Goal: Communication & Community: Ask a question

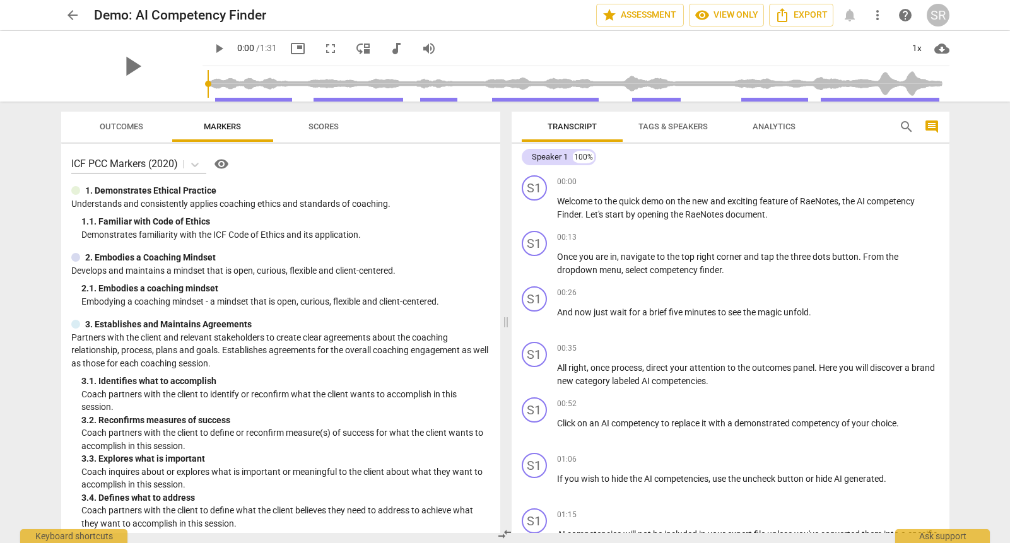
click at [72, 11] on span "arrow_back" at bounding box center [72, 15] width 15 height 15
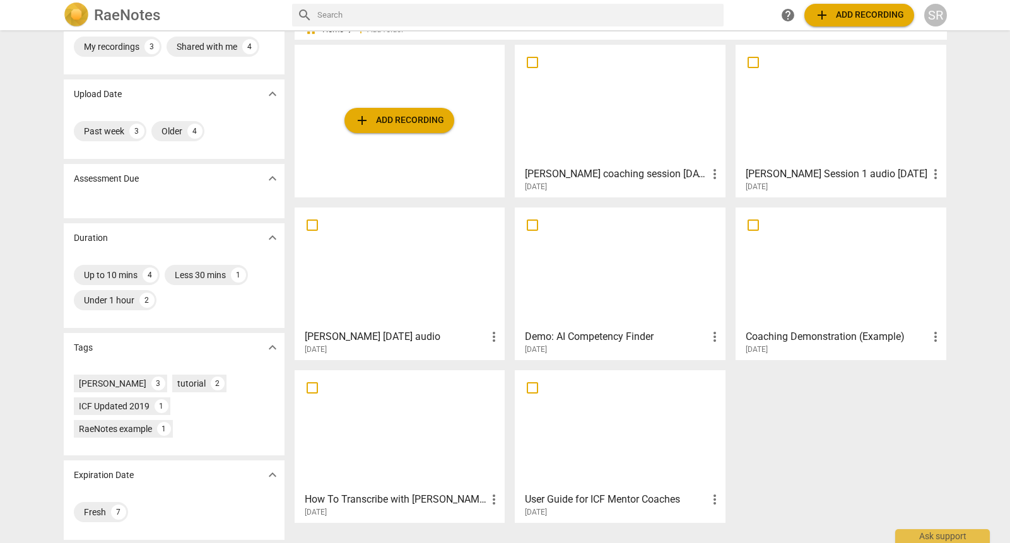
scroll to position [47, 0]
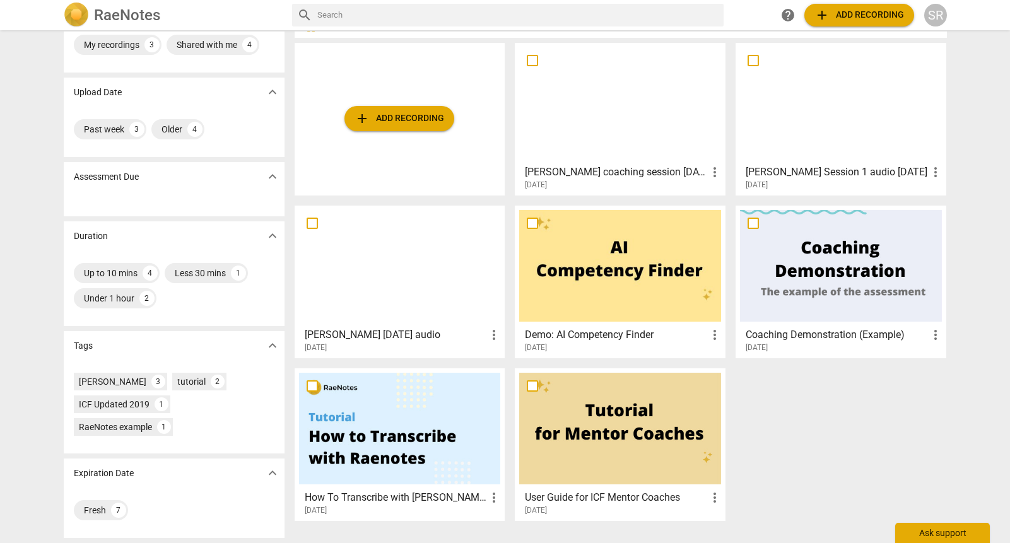
click at [933, 533] on div "Ask support" at bounding box center [943, 533] width 95 height 20
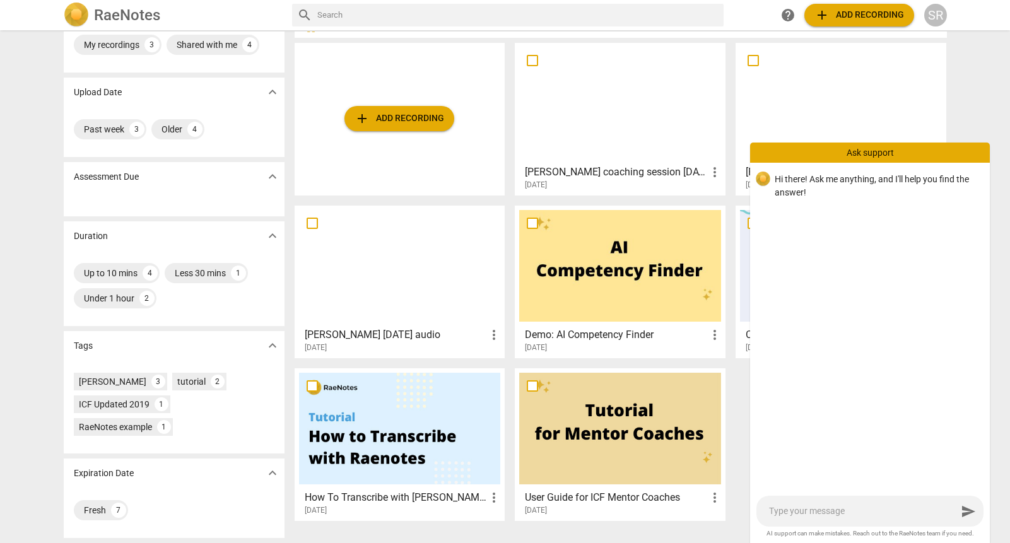
type textarea "H"
type textarea "Hi"
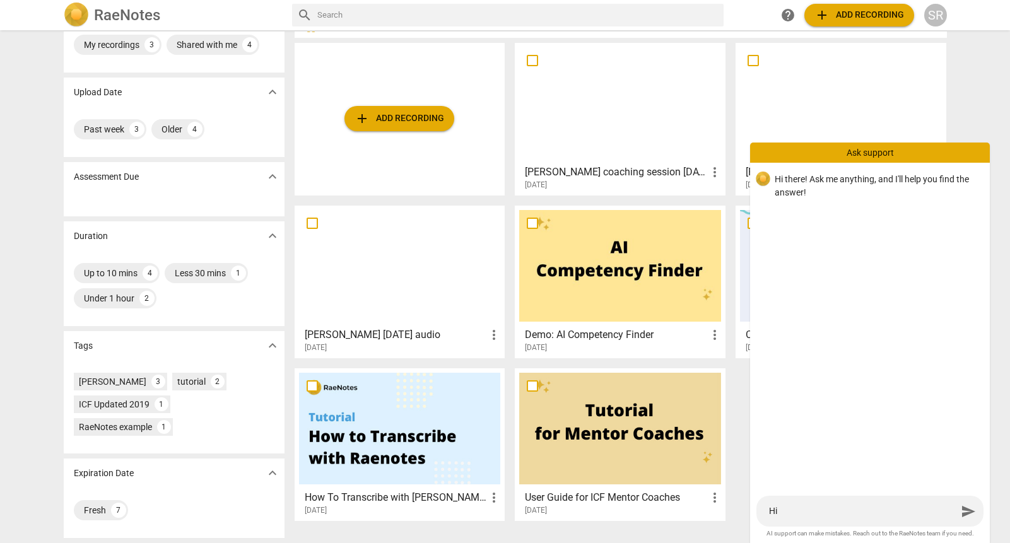
type textarea "Hi"
type textarea "Hi -"
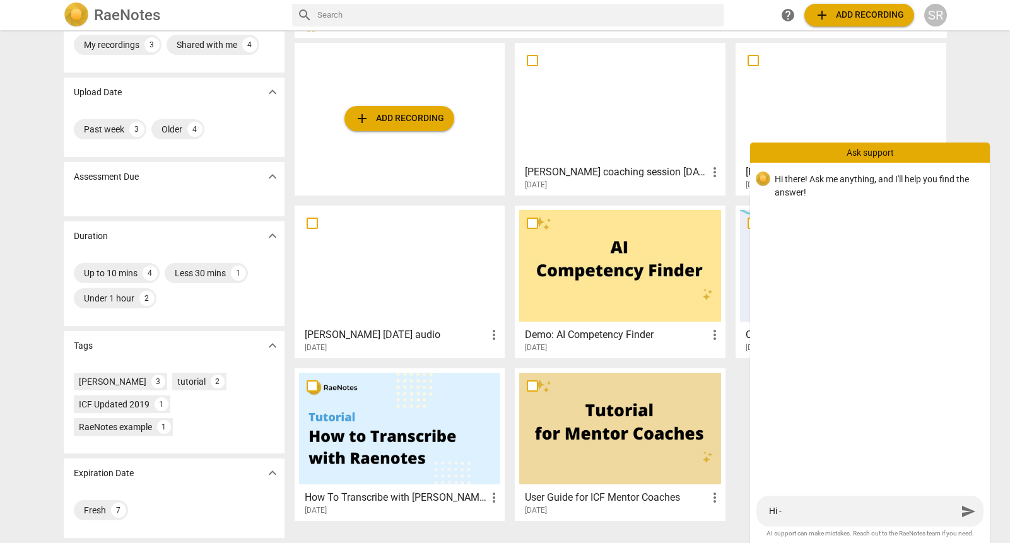
type textarea "Hi - I"
type textarea "Hi - I h"
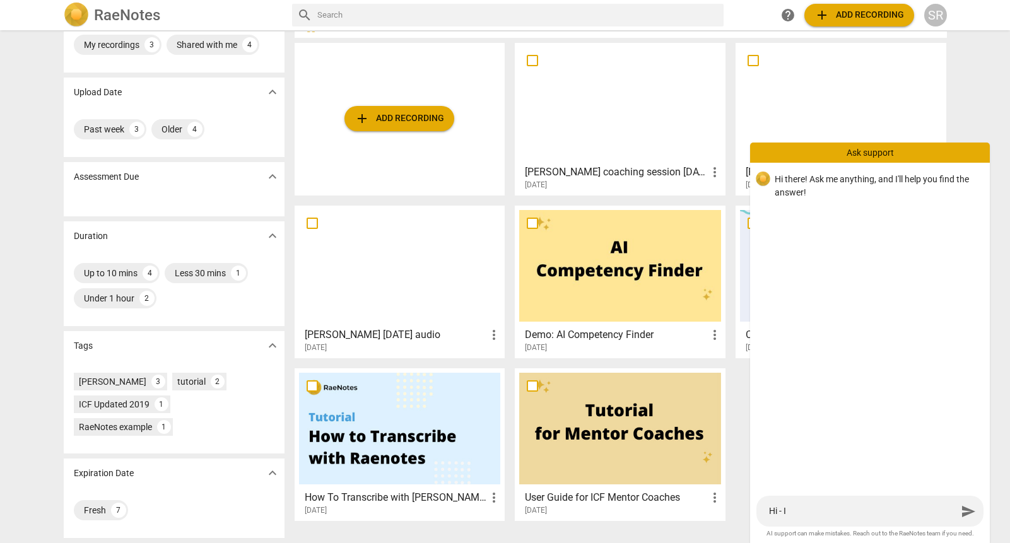
type textarea "Hi - I h"
type textarea "Hi - I ha"
type textarea "Hi - I hav"
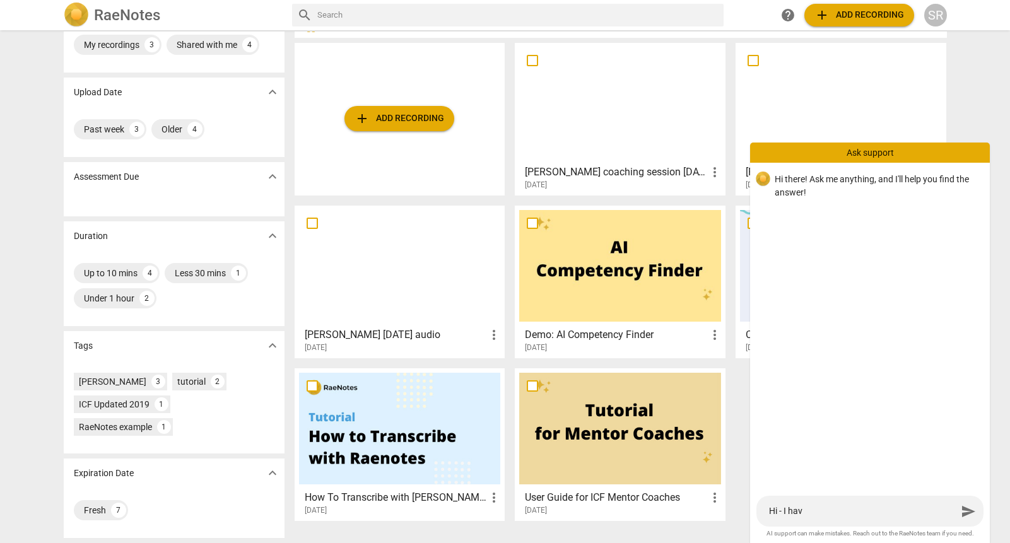
type textarea "Hi - I have"
type textarea "Hi - I have j"
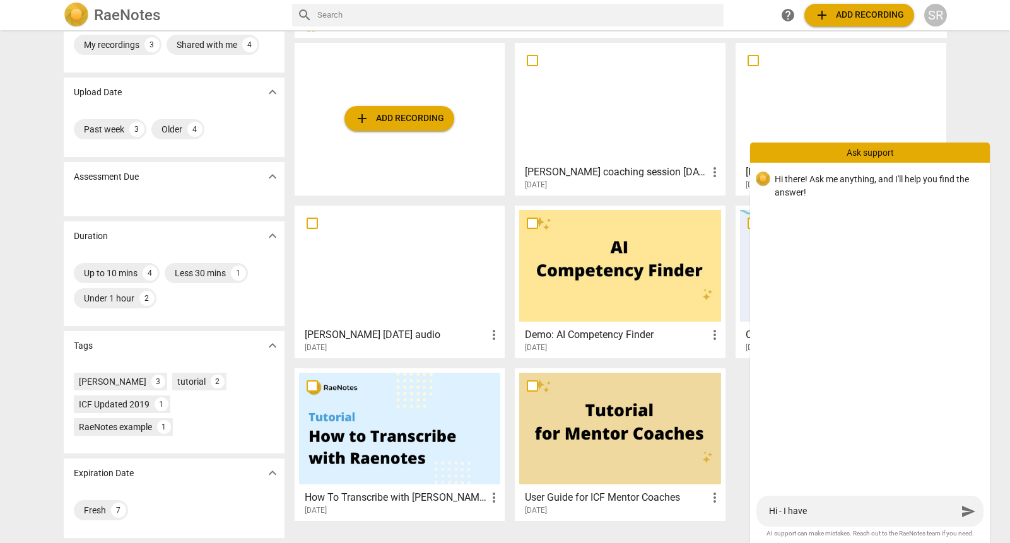
type textarea "Hi - I have j"
type textarea "Hi - I have ju"
type textarea "Hi - I have jus"
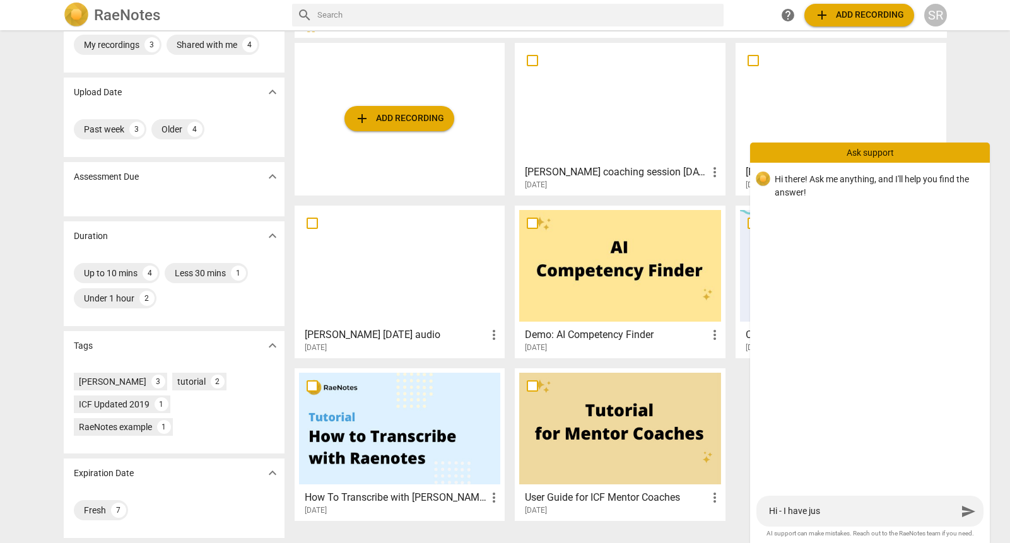
type textarea "Hi - I have just"
type textarea "Hi - I have just s"
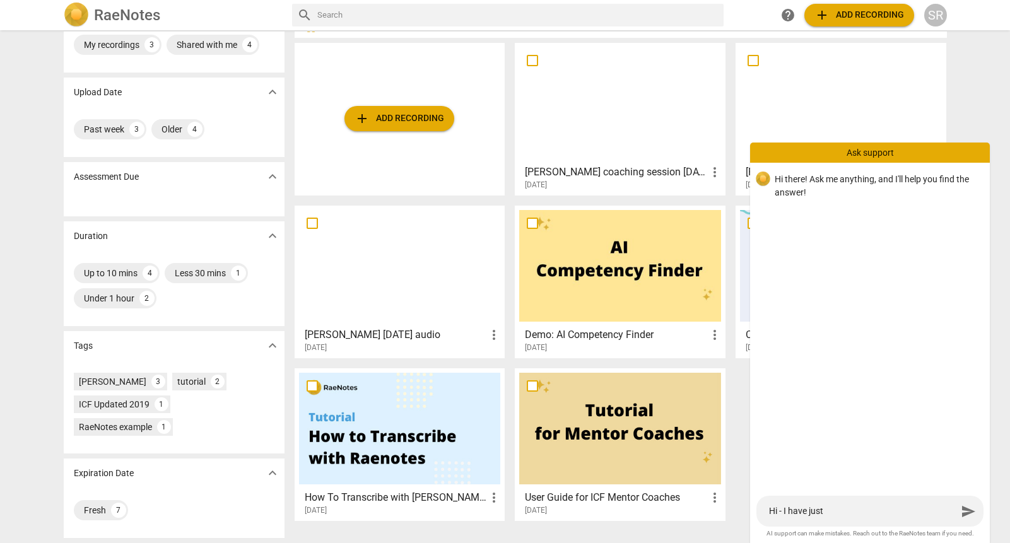
type textarea "Hi - I have just s"
type textarea "Hi - I have just st"
type textarea "Hi - I have just sta"
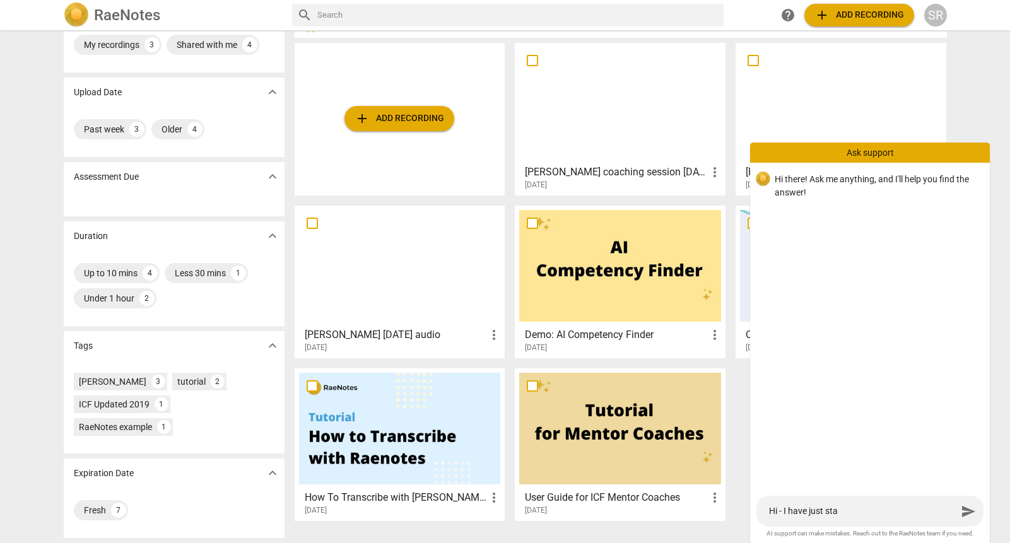
type textarea "Hi - I have just star"
type textarea "Hi - I have just start"
type textarea "Hi - I have just starte"
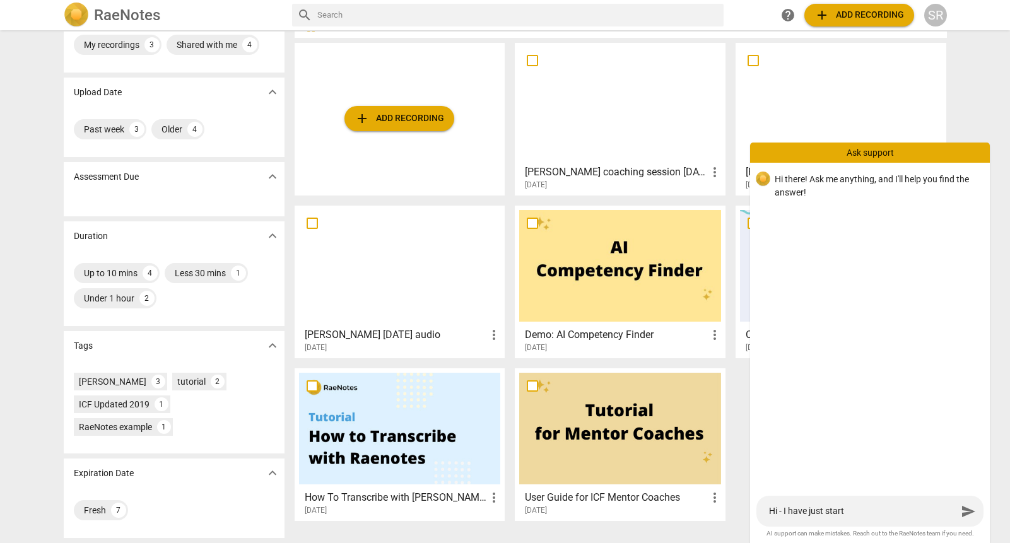
type textarea "Hi - I have just starte"
type textarea "Hi - I have just started"
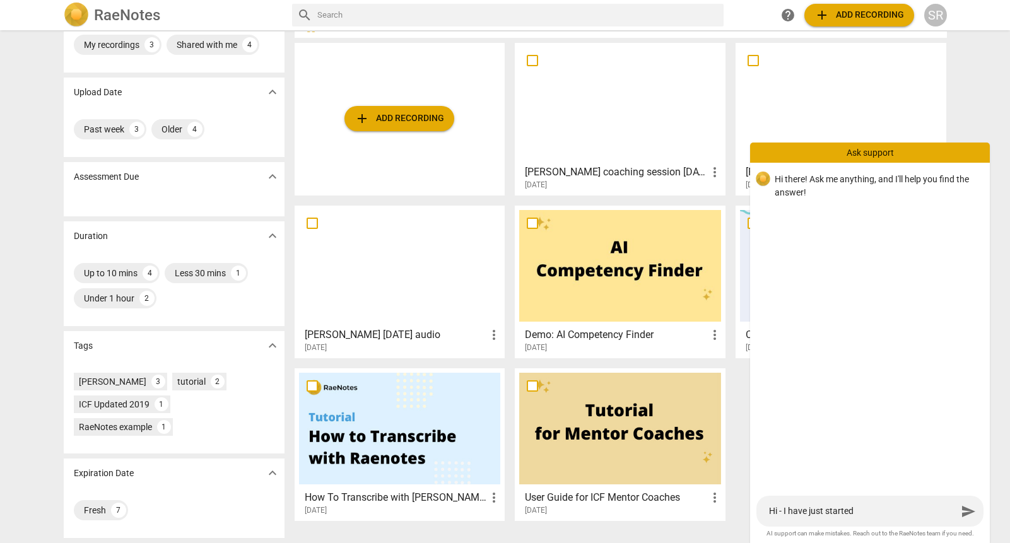
type textarea "Hi - I have just started u"
type textarea "Hi - I have just started us"
type textarea "Hi - I have just started usi"
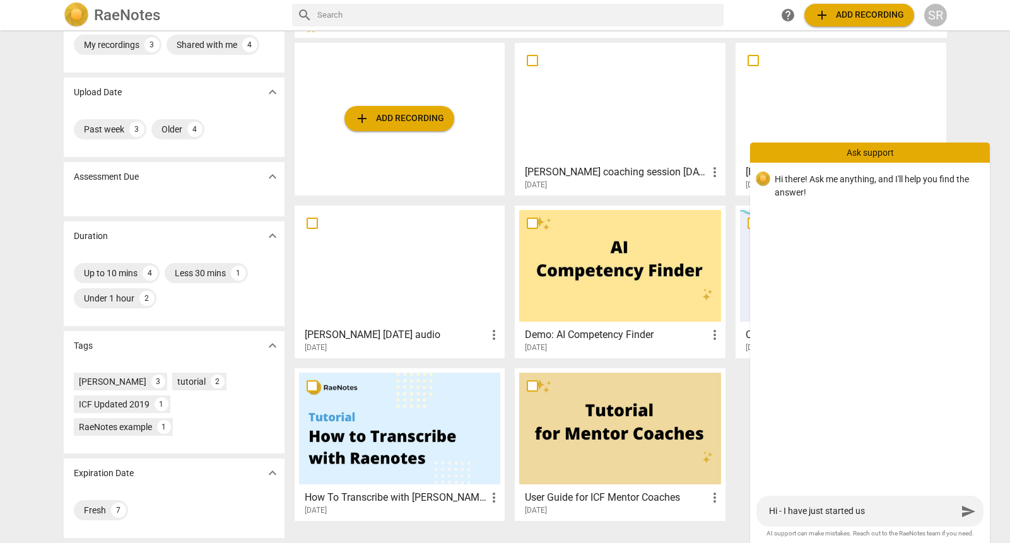
type textarea "Hi - I have just started usi"
type textarea "Hi - I have just started usin"
type textarea "Hi - I have just started using"
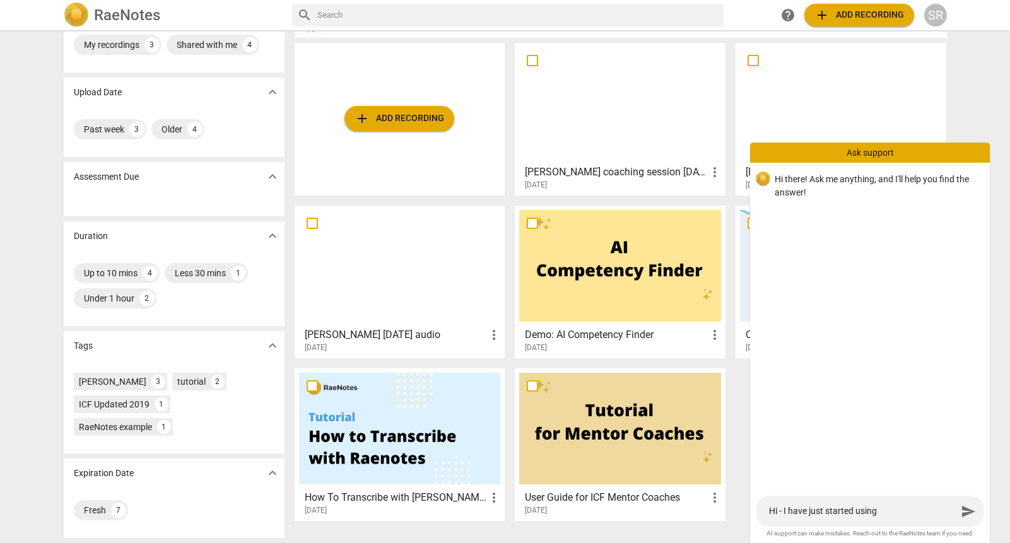
type textarea "Hi - I have just started using"
type textarea "Hi - I have just started using R"
type textarea "Hi - I have just started using Ra"
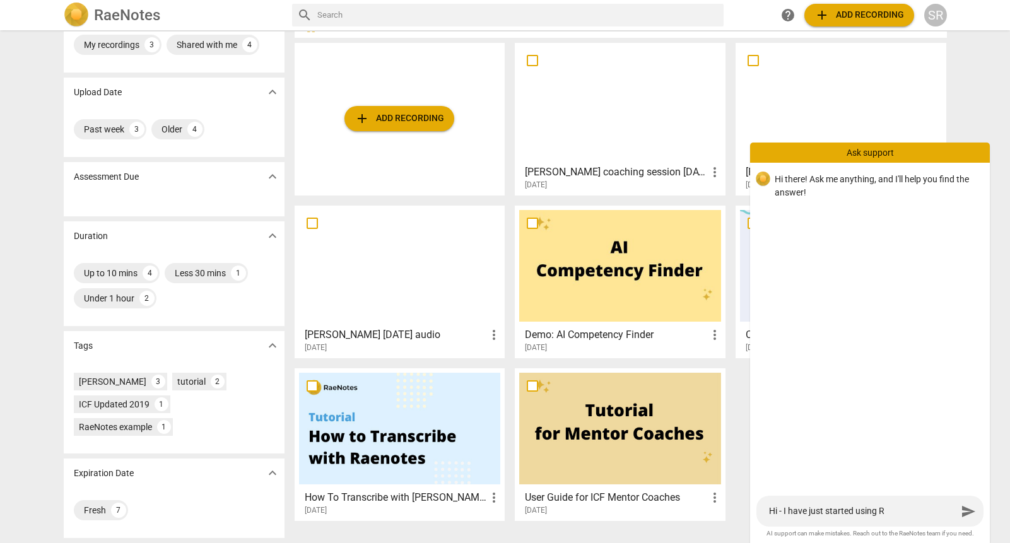
type textarea "Hi - I have just started using Ra"
type textarea "Hi - I have just started using [PERSON_NAME]"
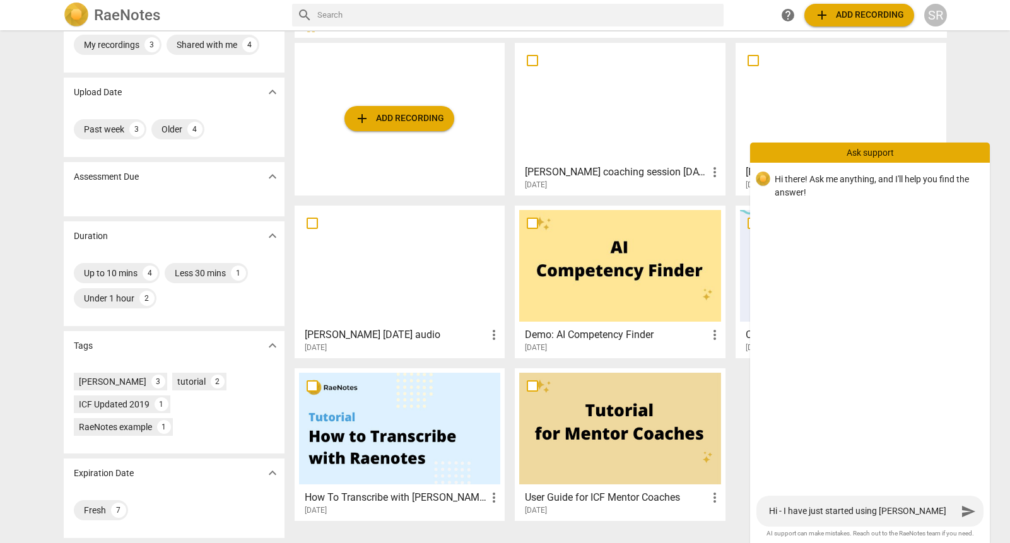
type textarea "Hi - I have just started using [PERSON_NAME]"
type textarea "Hi - I have just started using Rae No"
type textarea "Hi - I have just started using Rae Not"
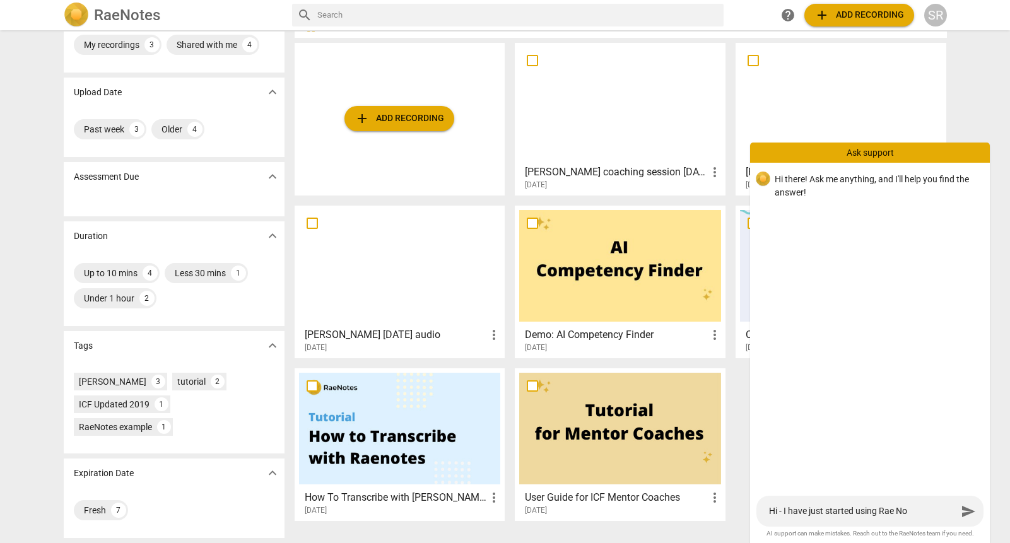
type textarea "Hi - I have just started using Rae Not"
type textarea "Hi - I have just started using Rae Note"
type textarea "Hi - I have just started using Rae Notes"
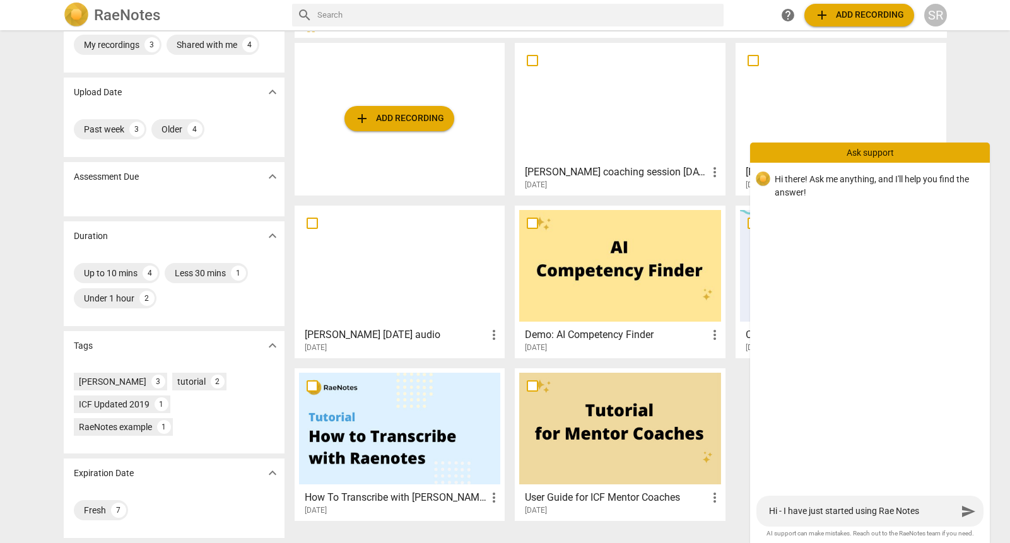
type textarea "Hi - I have just started using Rae Notes."
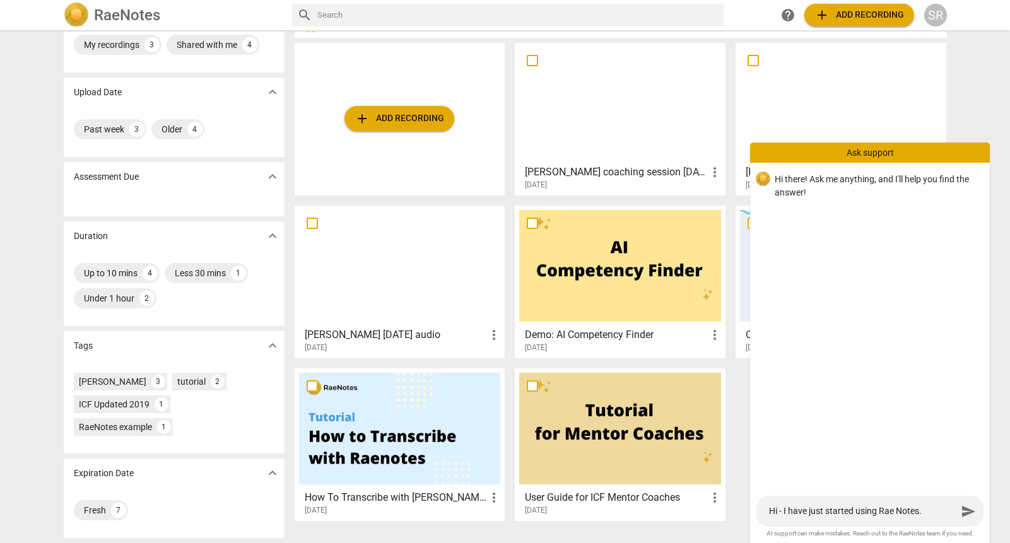
type textarea "Hi - I have just started using Rae Notes."
type textarea "Hi - I have just started using Rae Notes. I"
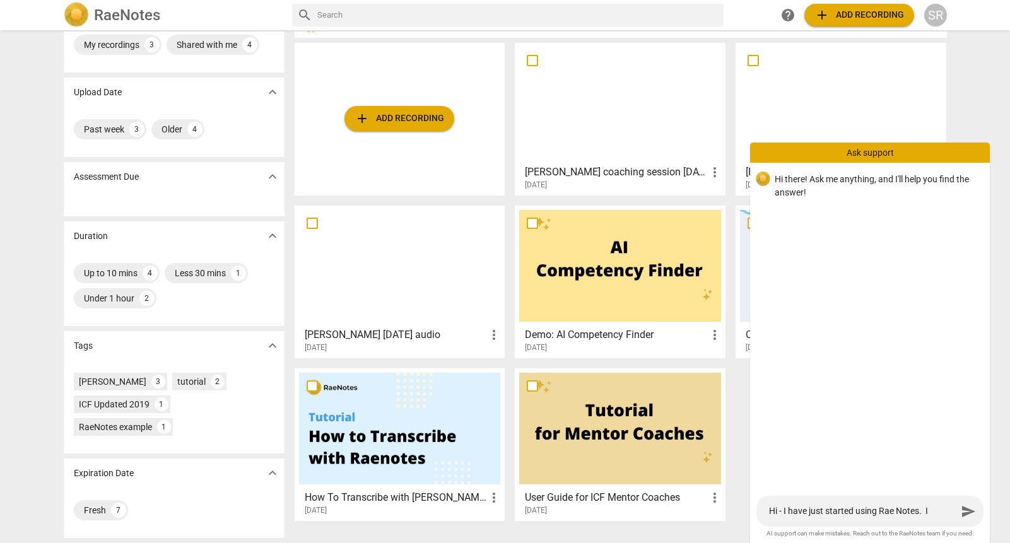
type textarea "Hi - I have just started using Rae Notes. I h"
type textarea "Hi - I have just started using Rae Notes. I ha"
type textarea "Hi - I have just started using Rae Notes. I hav"
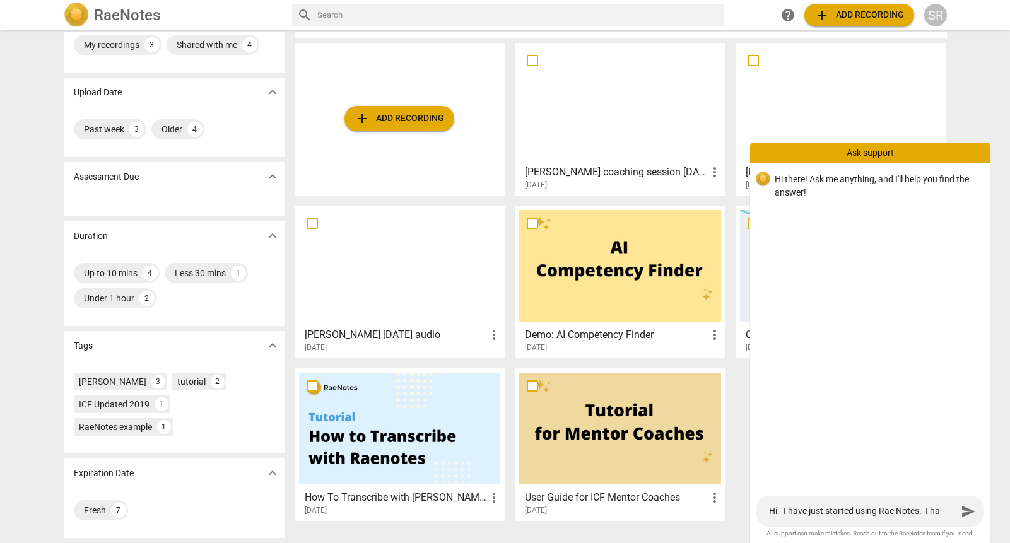
type textarea "Hi - I have just started using Rae Notes. I hav"
type textarea "Hi - I have just started using Rae Notes. I have"
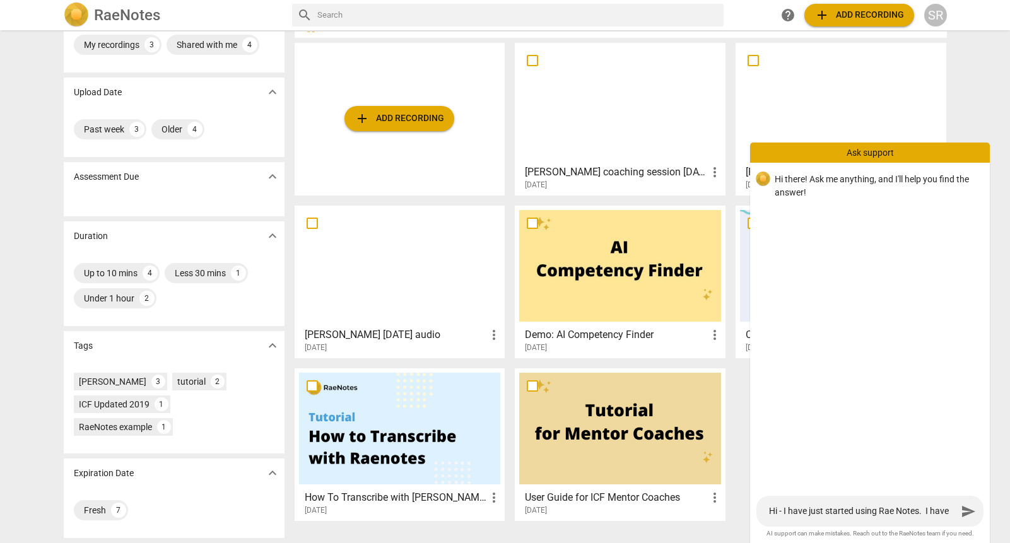
type textarea "Hi - I have just started using Rae Notes. I have u"
type textarea "Hi - I have just started using Rae Notes. I have us"
type textarea "Hi - I have just started using Rae Notes. I have usd"
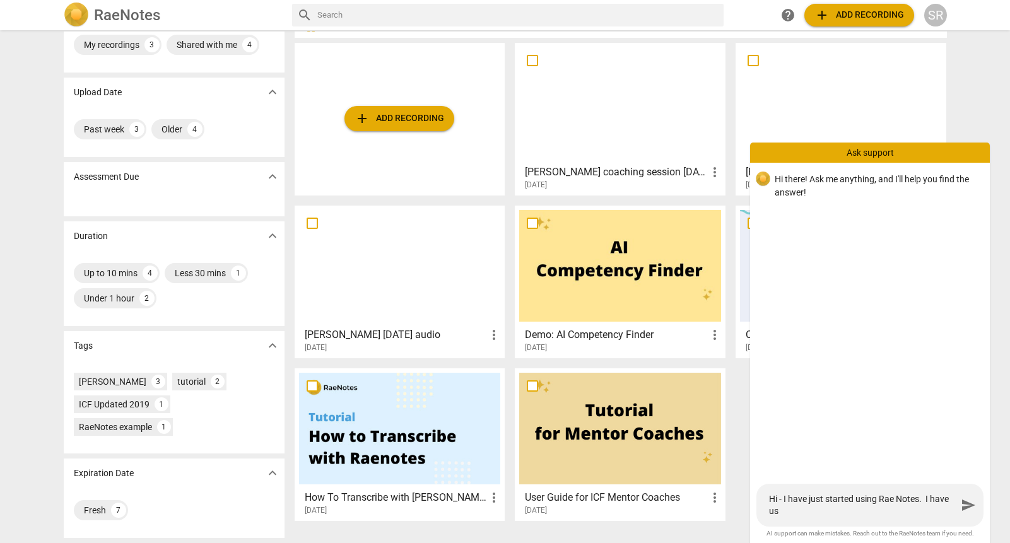
type textarea "Hi - I have just started using Rae Notes. I have usd"
type textarea "Hi - I have just started using Rae Notes. I have us"
type textarea "Hi - I have just started using Rae Notes. I have use"
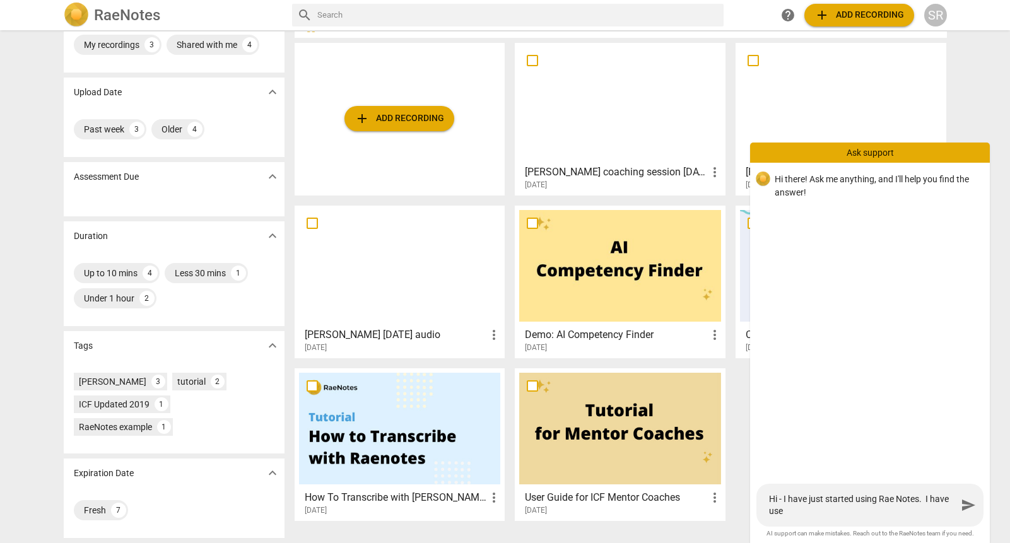
type textarea "Hi - I have just started using Rae Notes. I have used"
type textarea "Hi - I have just started using Rae Notes. I have used t"
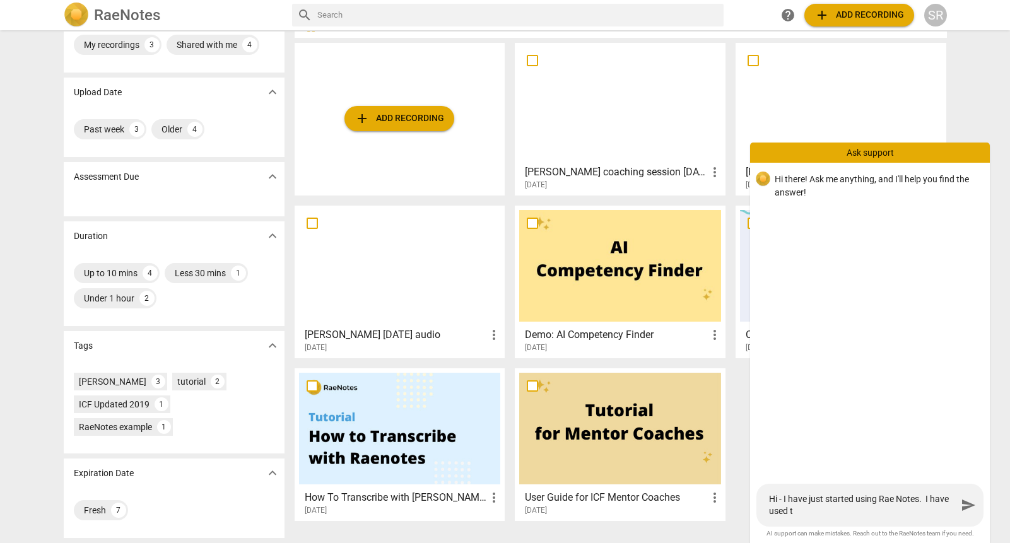
type textarea "Hi - I have just started using Rae Notes. I have used th"
type textarea "Hi - I have just started using Rae Notes. I have used the"
type textarea "Hi - I have just started using Rae Notes. I have used the A"
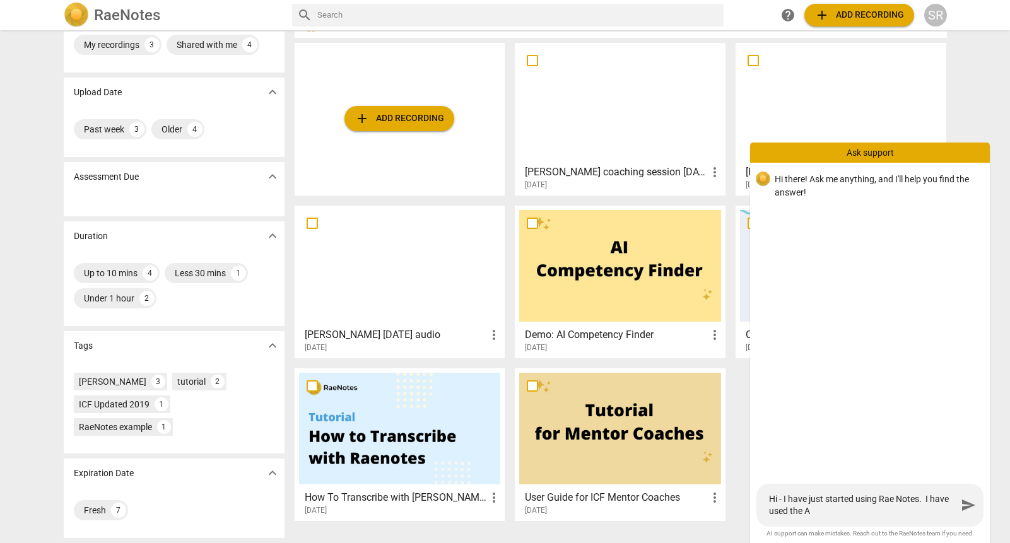
type textarea "Hi - I have just started using Rae Notes. I have used the AI"
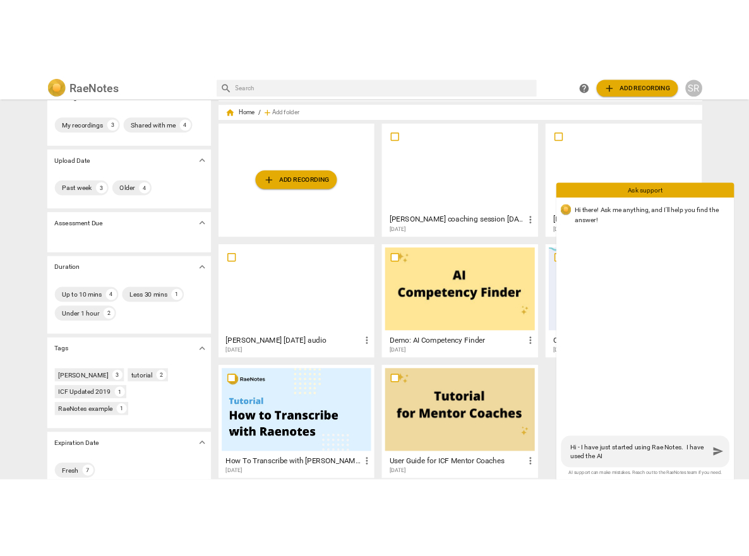
scroll to position [0, 0]
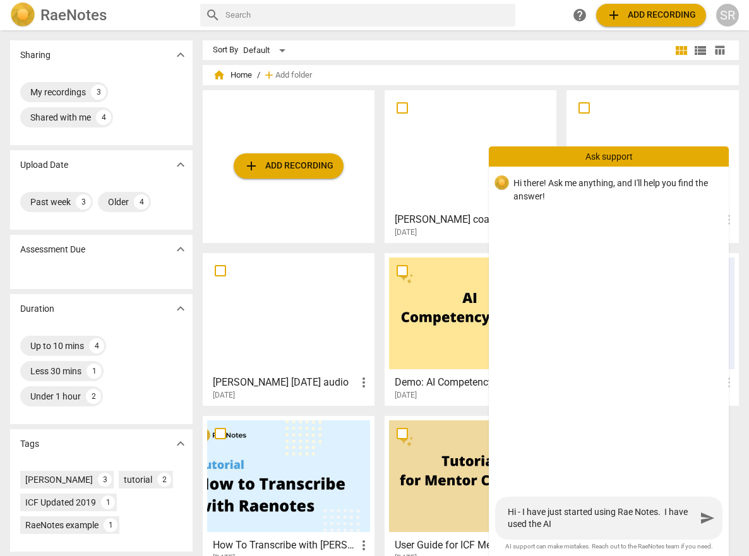
type textarea "Hi - I have just started using Rae Notes. I have used the AI"
type textarea "Hi - I have just started using Rae Notes. I have used the AI s"
type textarea "Hi - I have just started using Rae Notes. I have used the AI sc"
type textarea "Hi - I have just started using Rae Notes. I have used the AI sco"
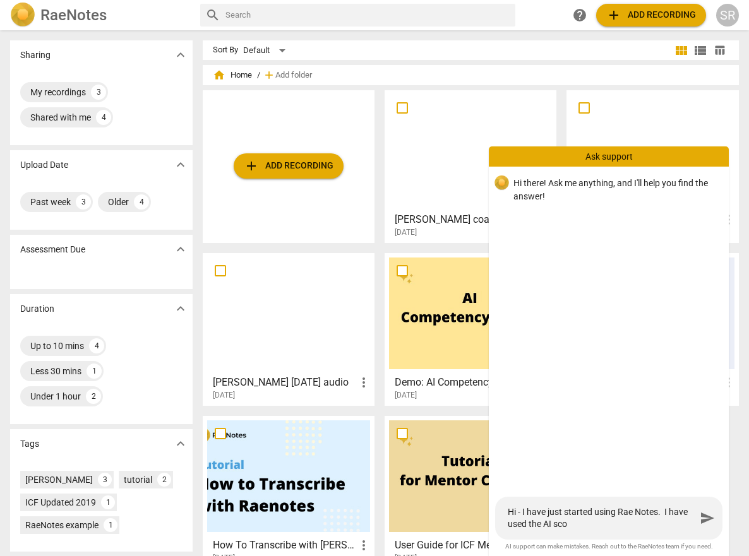
type textarea "Hi - I have just started using Rae Notes. I have used the AI scor"
type textarea "Hi - I have just started using Rae Notes. I have used the AI scori"
type textarea "Hi - I have just started using Rae Notes. I have used the AI scorin"
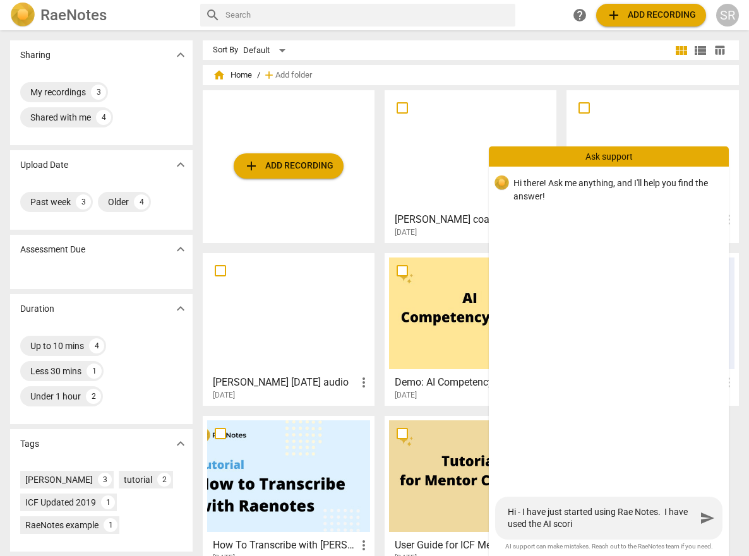
type textarea "Hi - I have just started using Rae Notes. I have used the AI scorin"
type textarea "Hi - I have just started using Rae Notes. I have used the AI scoring"
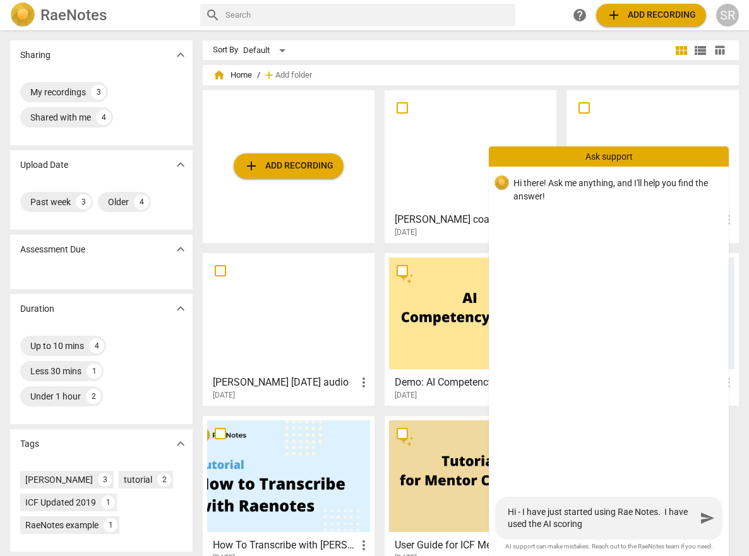
type textarea "Hi - I have just started using Rae Notes. I have used the AI scoring f"
type textarea "Hi - I have just started using Rae Notes. I have used the AI scoring fo"
type textarea "Hi - I have just started using Rae Notes. I have used the AI scoring for"
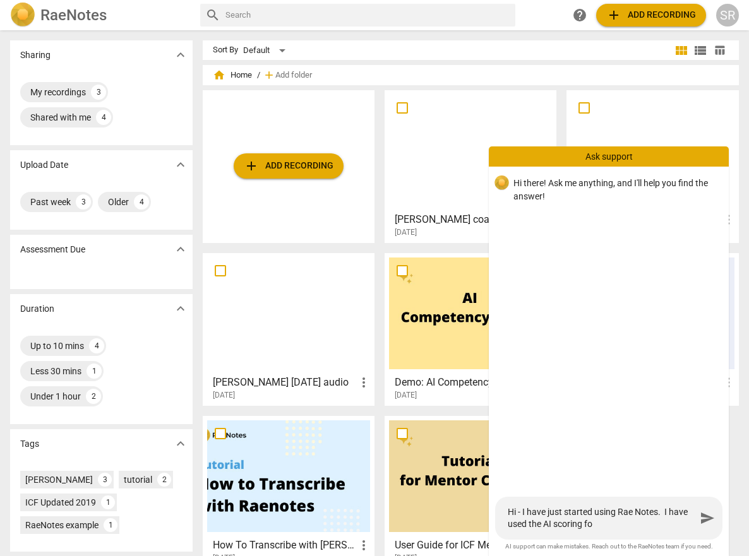
type textarea "Hi - I have just started using Rae Notes. I have used the AI scoring for"
type textarea "Hi - I have just started using Rae Notes. I have used the AI scoring for a"
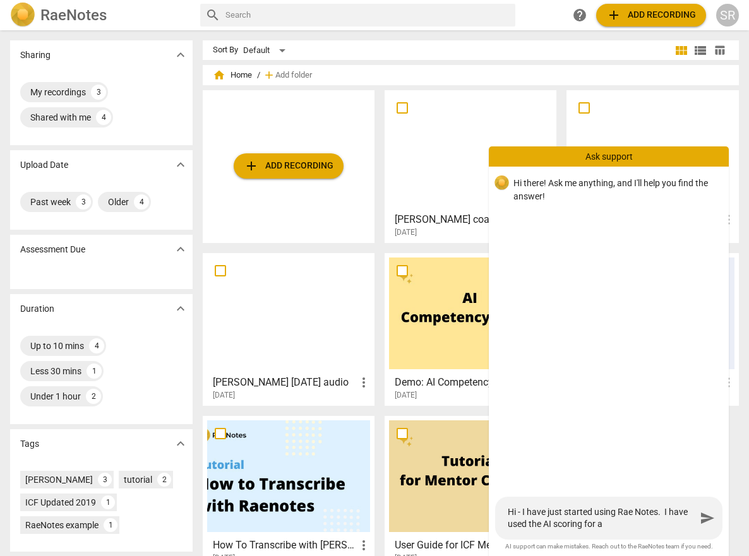
type textarea "Hi - I have just started using Rae Notes. I have used the AI scoring for a"
type textarea "Hi - I have just started using Rae Notes. I have used the AI scoring for"
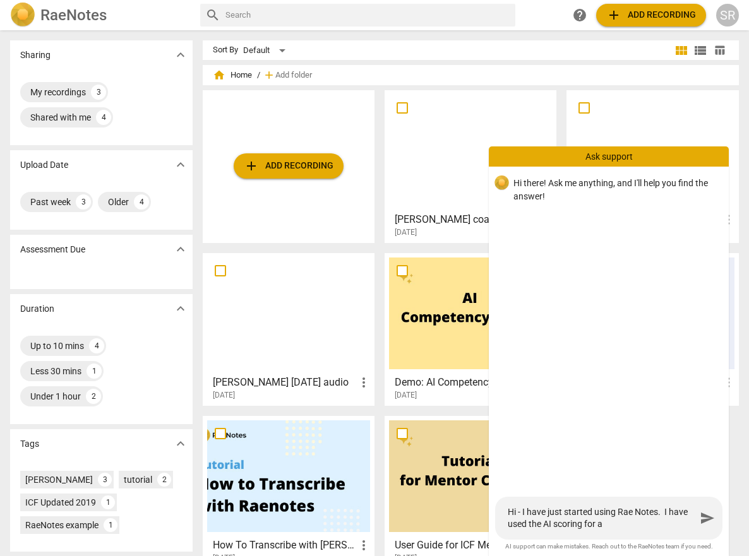
type textarea "Hi - I have just started using Rae Notes. I have used the AI scoring for"
type textarea "Hi - I have just started using Rae Notes. I have used the AI scoring fo"
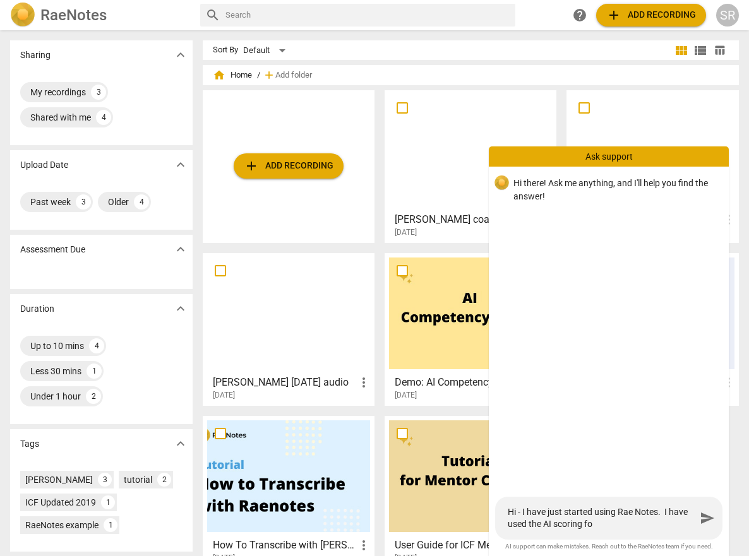
type textarea "Hi - I have just started using Rae Notes. I have used the AI scoring f"
type textarea "Hi - I have just started using Rae Notes. I have used the AI scoring"
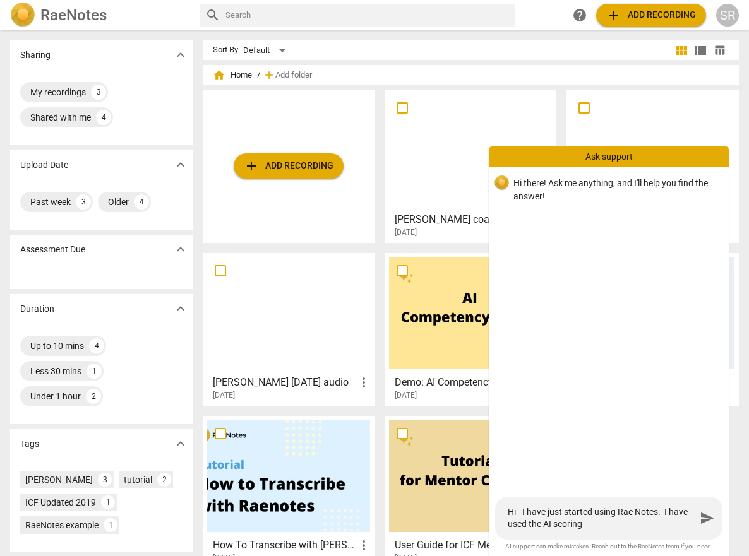
type textarea "Hi - I have just started using Rae Notes. I have used the AI scoring"
type textarea "Hi - I have just started using Rae Notes. I have used the AI scoring."
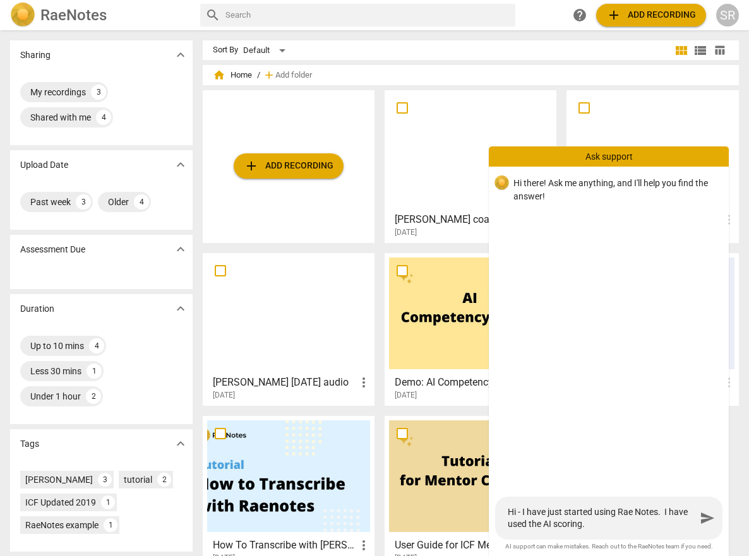
type textarea "Hi - I have just started using Rae Notes. I have used the AI scoring."
type textarea "Hi - I have just started using Rae Notes. I have used the AI scoring. c"
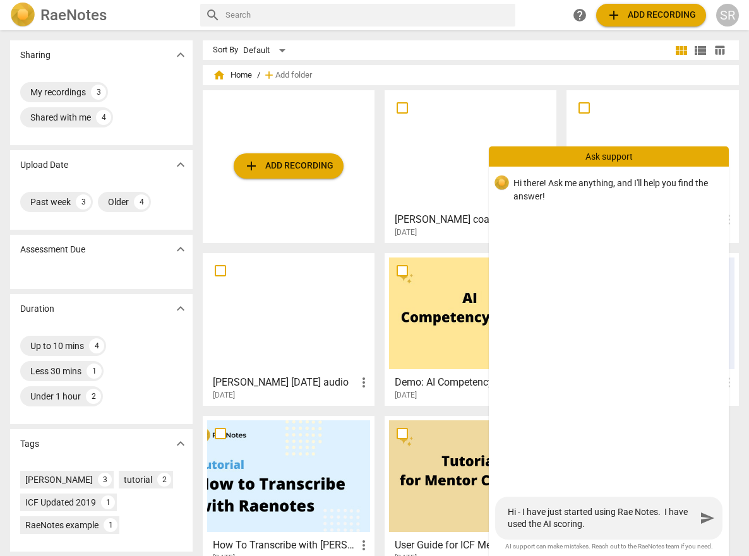
type textarea "Hi - I have just started using Rae Notes. I have used the AI scoring. c"
type textarea "Hi - I have just started using Rae Notes. I have used the AI scoring. ca"
type textarea "Hi - I have just started using Rae Notes. I have used the AI scoring. can"
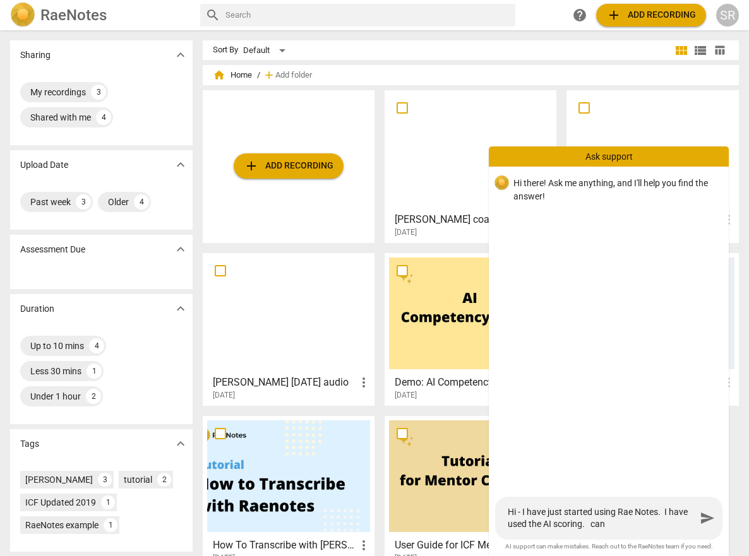
type textarea "Hi - I have just started using Rae Notes. I have used the AI scoring. can"
type textarea "Hi - I have just started using Rae Notes. I have used the AI scoring. can y"
type textarea "Hi - I have just started using Rae Notes. I have used the AI scoring. can yo"
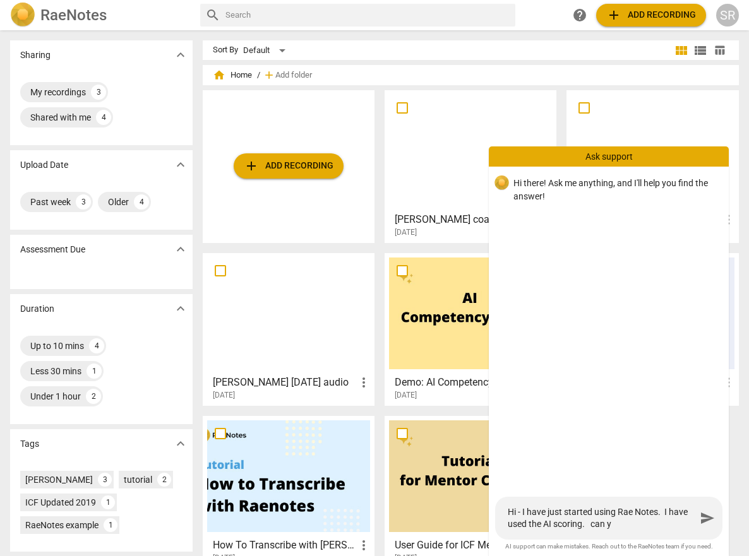
type textarea "Hi - I have just started using Rae Notes. I have used the AI scoring. can yo"
type textarea "Hi - I have just started using Rae Notes. I have used the AI scoring. can you"
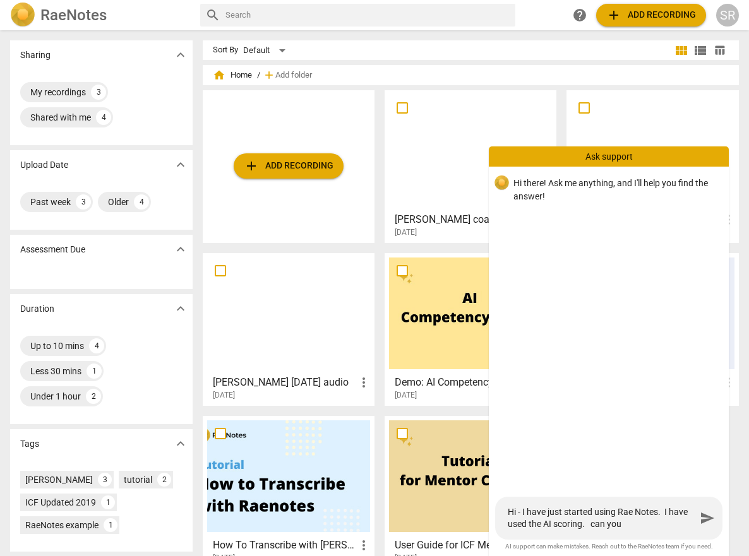
type textarea "Hi - I have just started using Rae Notes. I have used the AI scoring. can you t"
type textarea "Hi - I have just started using Rae Notes. I have used the AI scoring. can you te"
type textarea "Hi - I have just started using Rae Notes. I have used the AI scoring. can you t…"
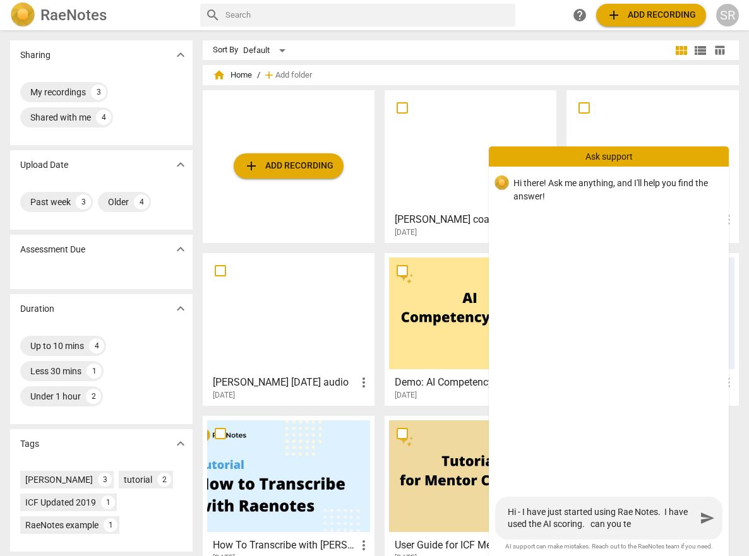
type textarea "Hi - I have just started using Rae Notes. I have used the AI scoring. can you t…"
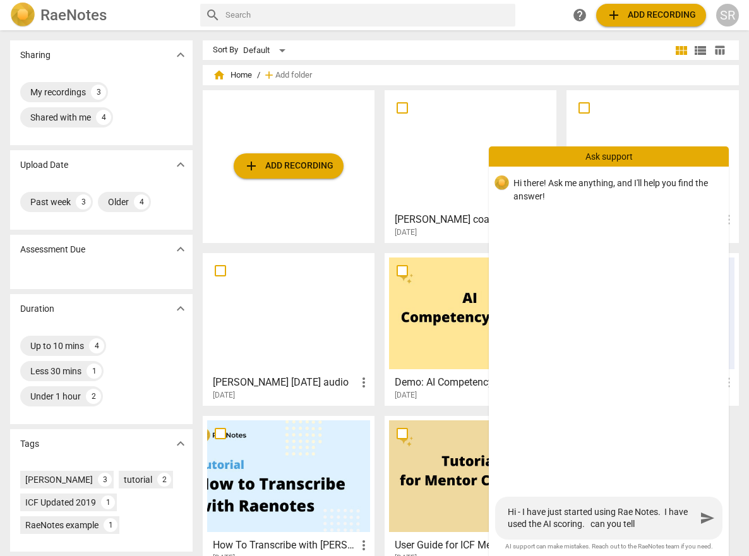
type textarea "Hi - I have just started using Rae Notes. I have used the AI scoring. can you t…"
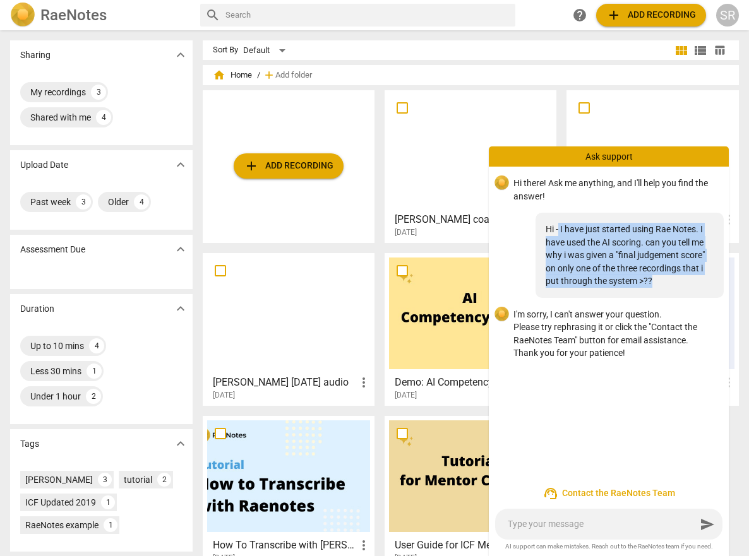
drag, startPoint x: 559, startPoint y: 230, endPoint x: 686, endPoint y: 290, distance: 140.9
click at [686, 290] on div "Hi - I have just started using Rae Notes. I have used the AI scoring. can you t…" at bounding box center [629, 255] width 188 height 85
copy div "I have just started using Rae Notes. I have used the AI scoring. can you tell m…"
click at [629, 489] on span "support_agent Contact the RaeNotes Team" at bounding box center [609, 493] width 220 height 15
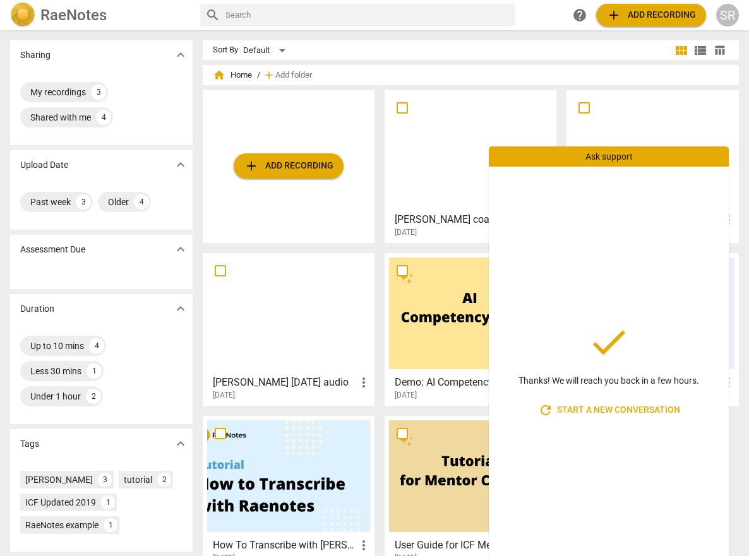
click at [675, 155] on div "Ask support" at bounding box center [608, 156] width 240 height 20
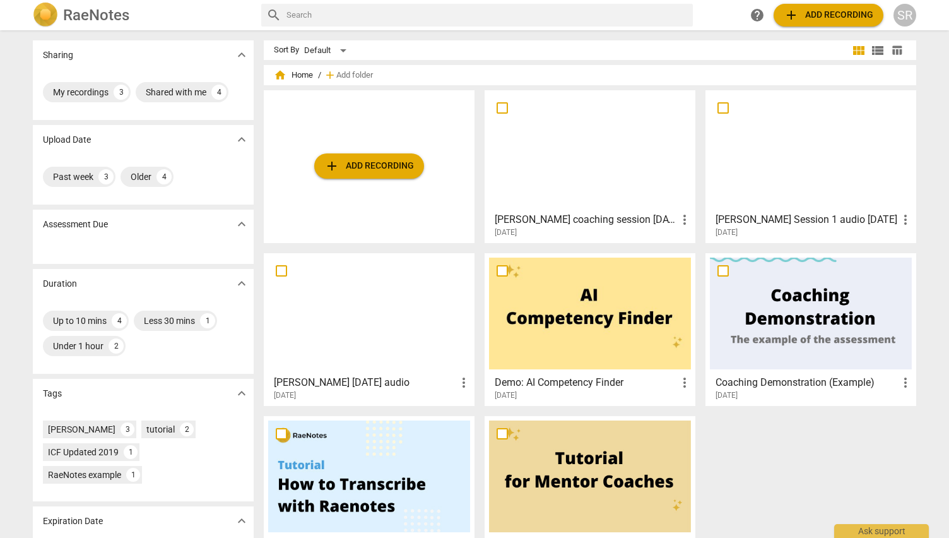
click at [64, 13] on h2 "RaeNotes" at bounding box center [96, 15] width 66 height 18
click at [42, 15] on img at bounding box center [45, 15] width 25 height 25
click at [110, 17] on h2 "RaeNotes" at bounding box center [96, 15] width 66 height 18
click at [909, 18] on div "SR" at bounding box center [905, 15] width 23 height 23
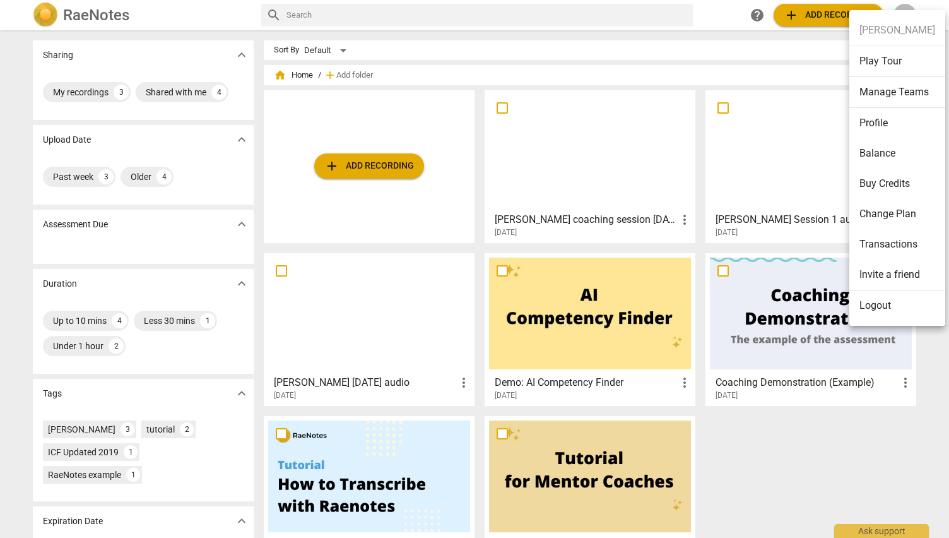
click at [567, 303] on div at bounding box center [474, 269] width 949 height 538
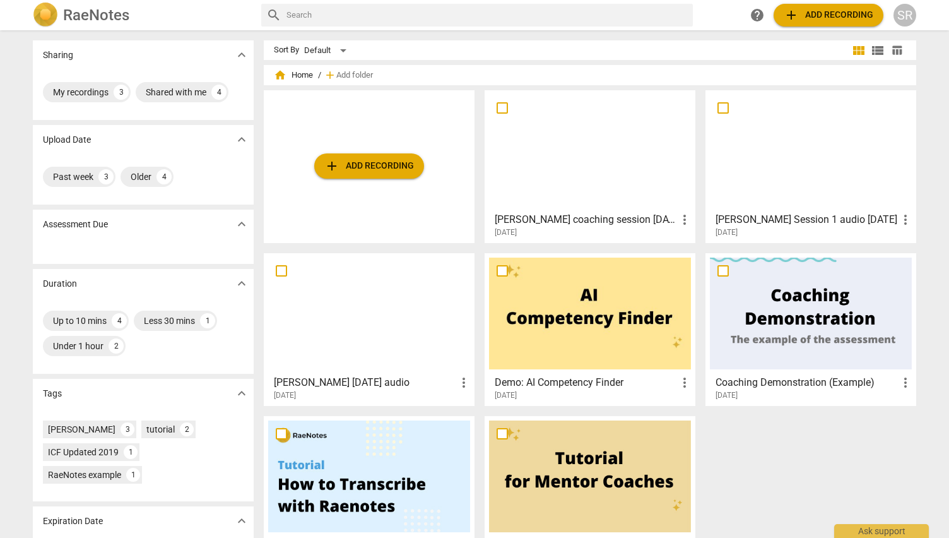
click at [590, 341] on div at bounding box center [590, 313] width 202 height 112
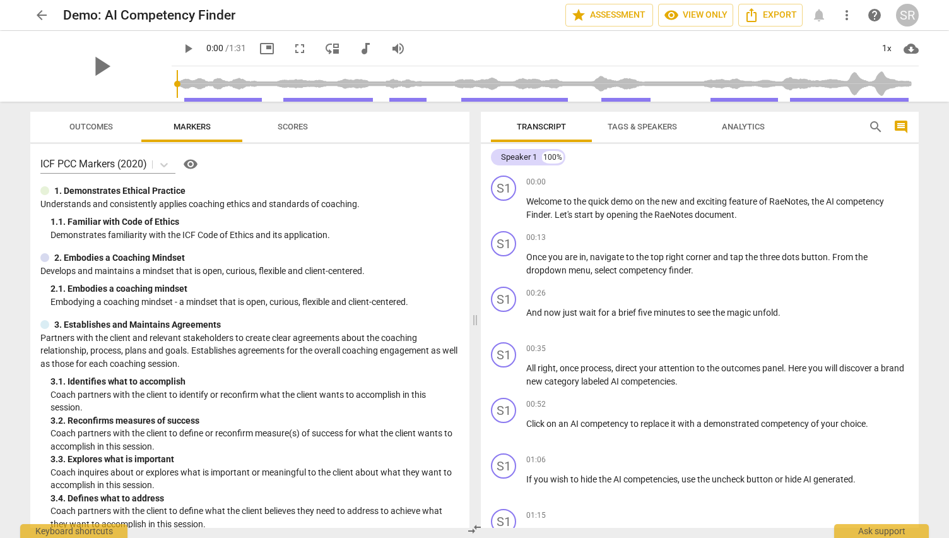
click at [35, 16] on span "arrow_back" at bounding box center [41, 15] width 15 height 15
